Goal: Task Accomplishment & Management: Manage account settings

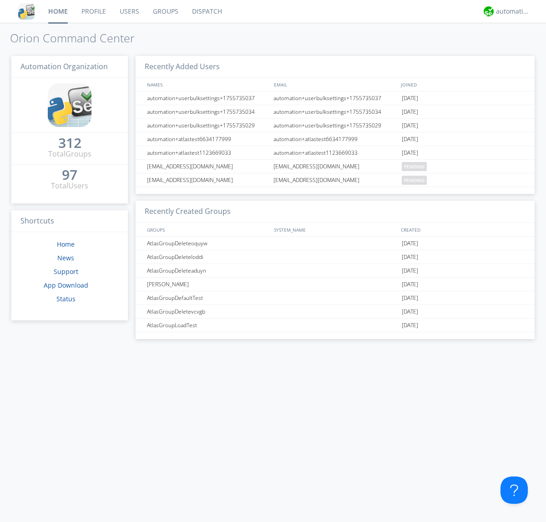
click at [129, 11] on link "Users" at bounding box center [129, 11] width 33 height 23
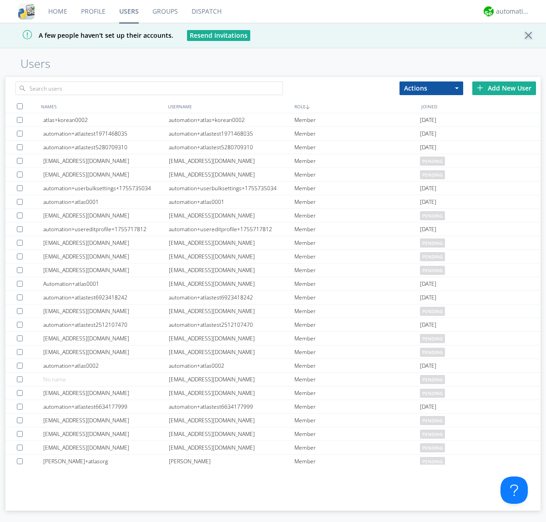
click at [504, 88] on div "Add New User" at bounding box center [504, 88] width 64 height 14
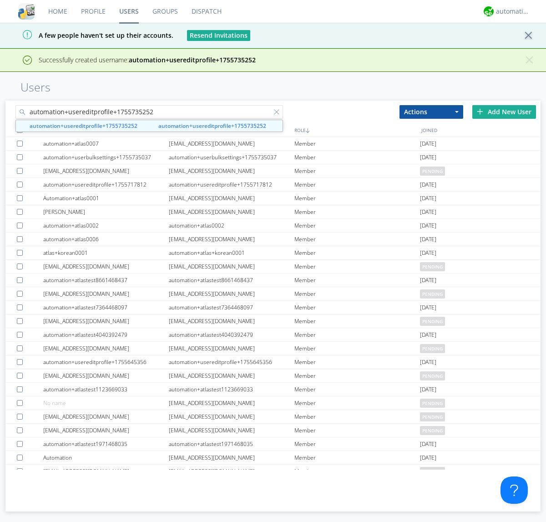
type input "automation+usereditprofile+1755735252"
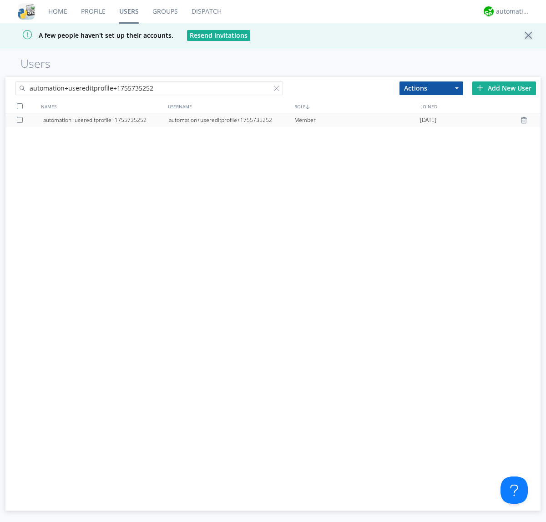
click at [231, 120] on div "automation+usereditprofile+1755735252" at bounding box center [232, 120] width 126 height 14
